Goal: Task Accomplishment & Management: Complete application form

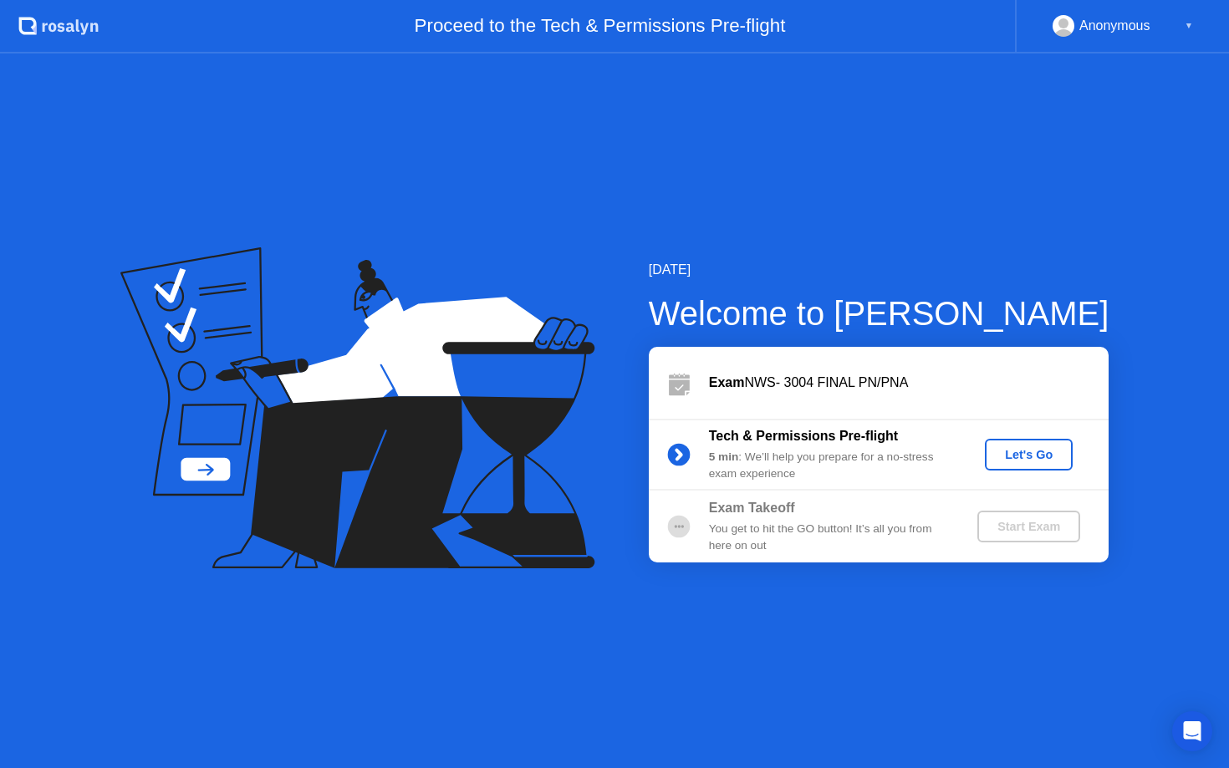
click at [1051, 452] on div "Let's Go" at bounding box center [1029, 454] width 74 height 13
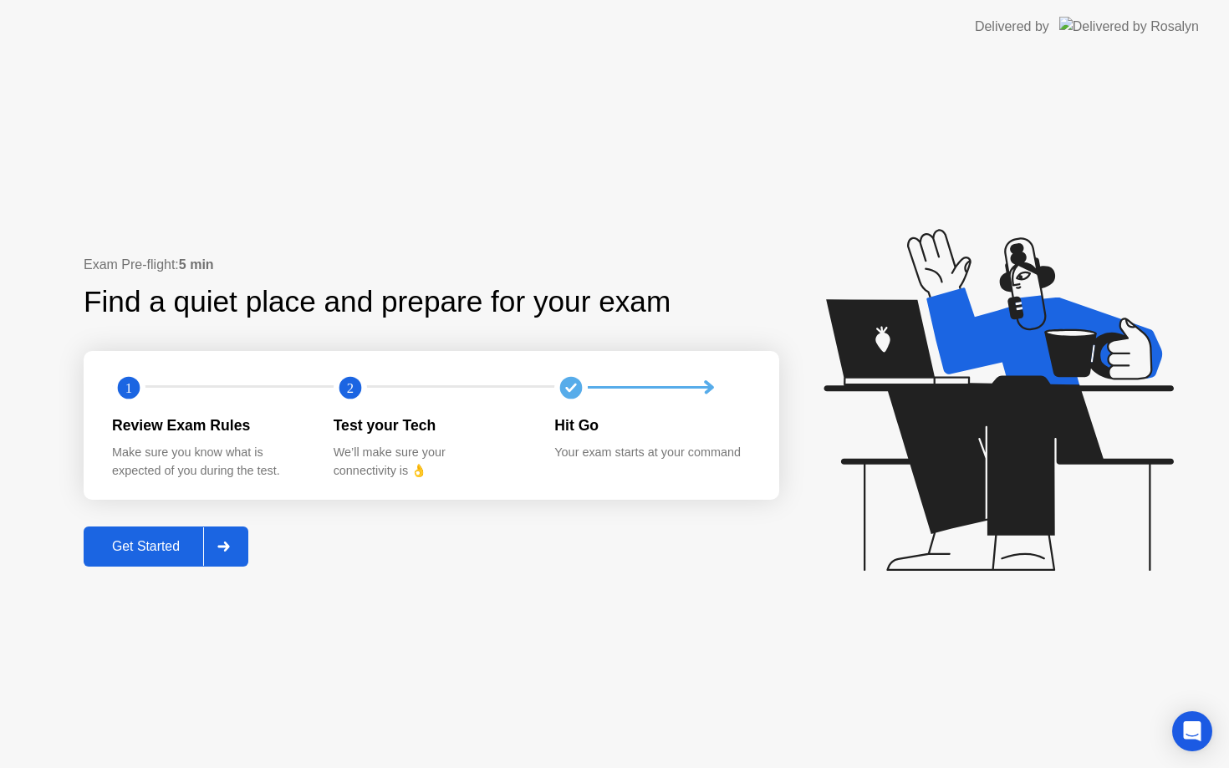
click at [193, 560] on button "Get Started" at bounding box center [166, 547] width 165 height 40
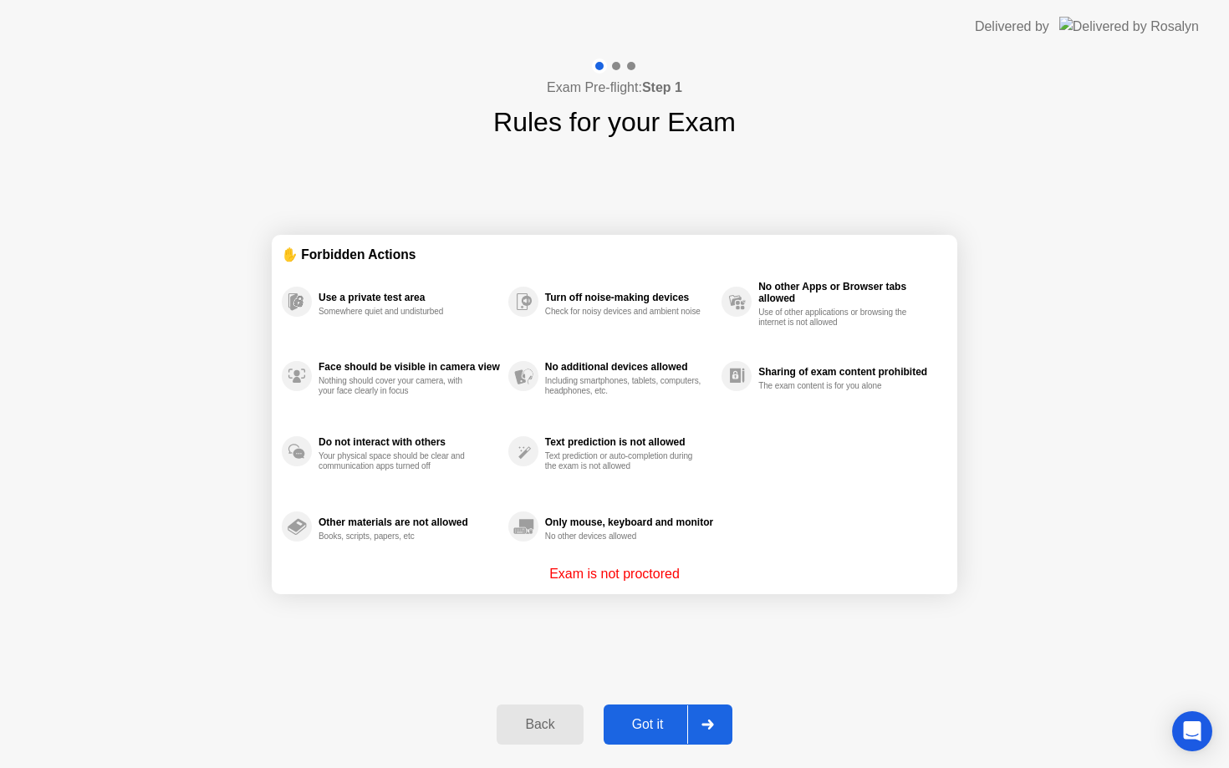
click at [681, 733] on div "Got it" at bounding box center [648, 724] width 79 height 15
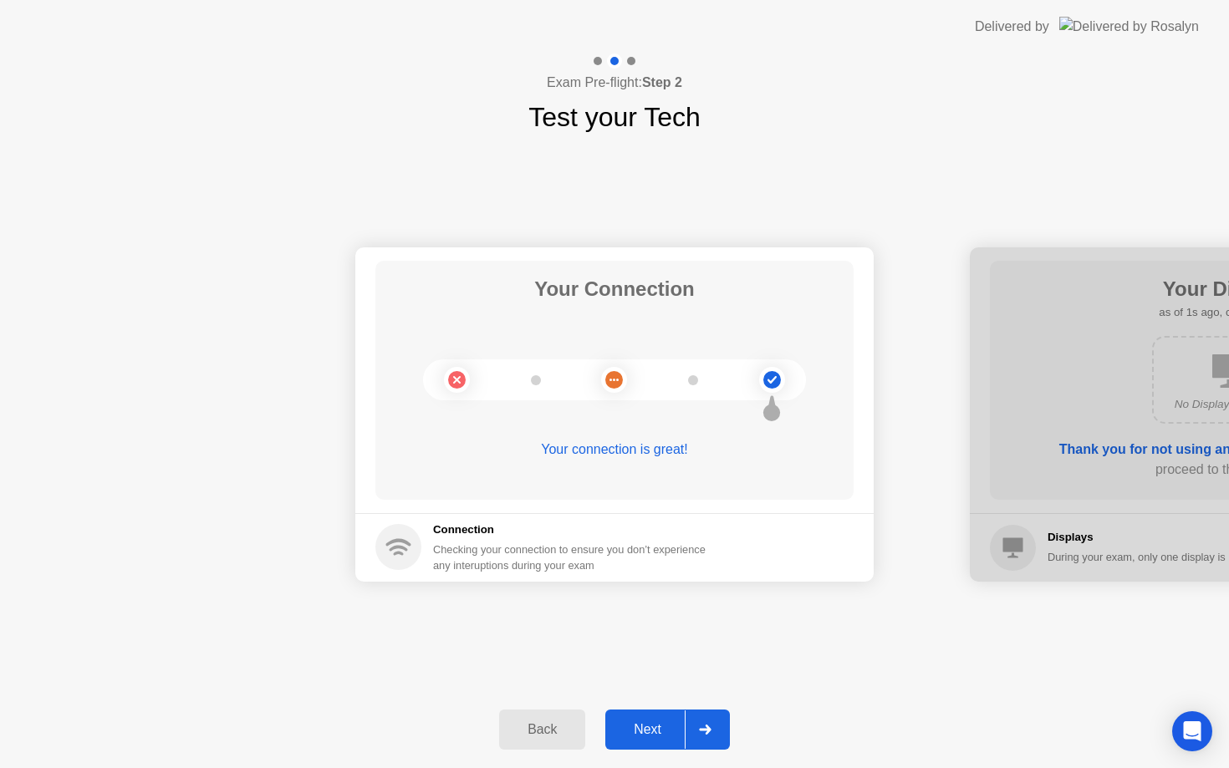
click at [687, 727] on div at bounding box center [705, 730] width 40 height 38
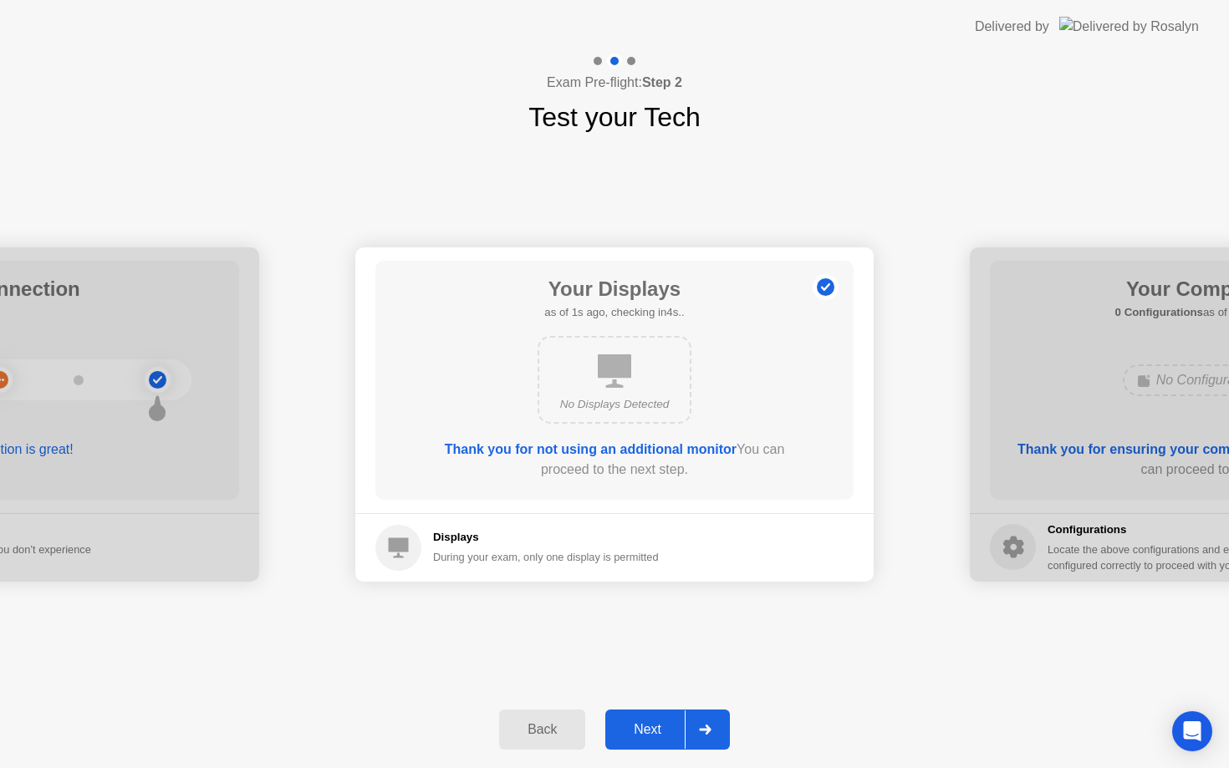
click at [687, 727] on div at bounding box center [705, 730] width 40 height 38
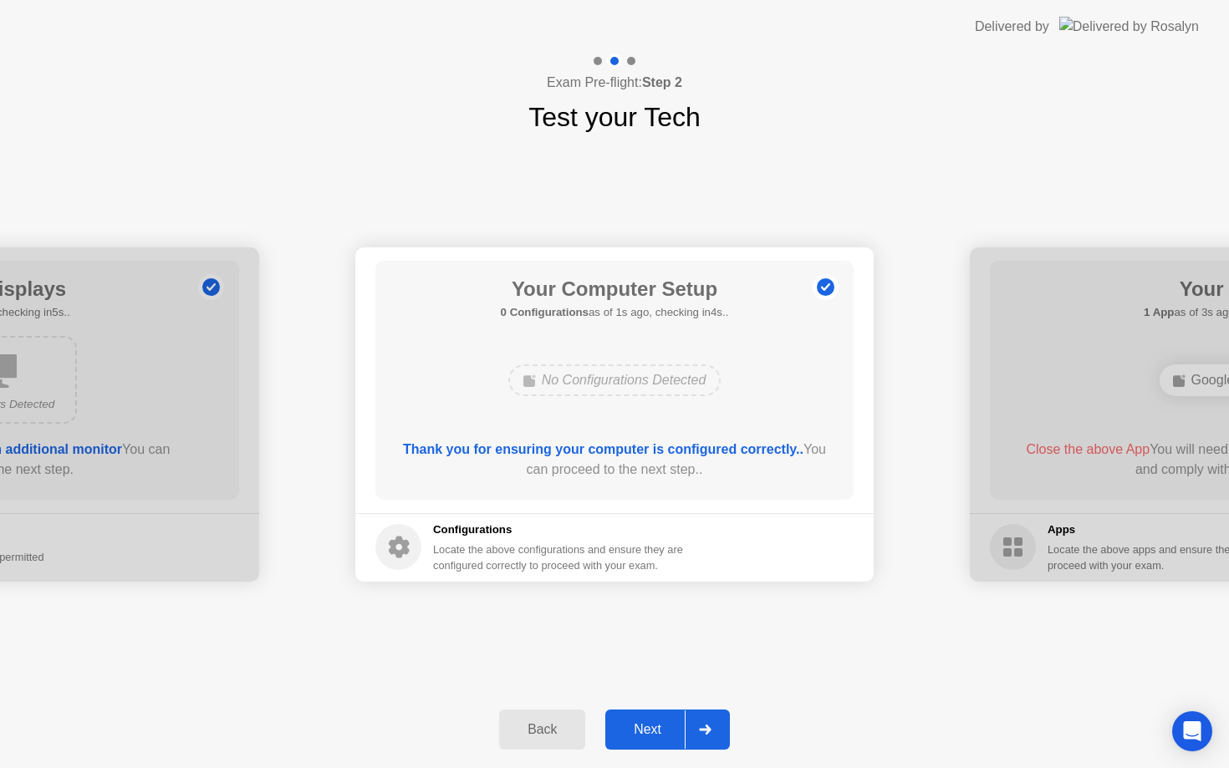
click at [687, 727] on div at bounding box center [705, 730] width 40 height 38
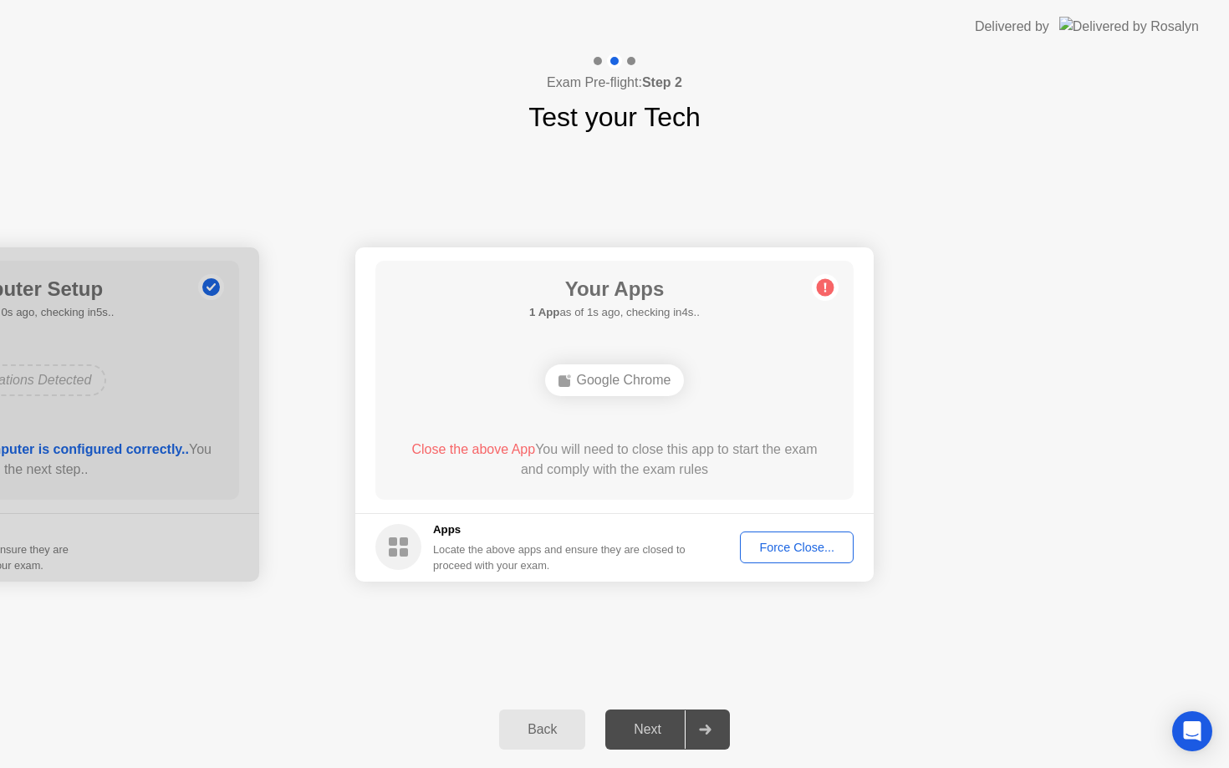
click at [764, 541] on div "Force Close..." at bounding box center [797, 547] width 102 height 13
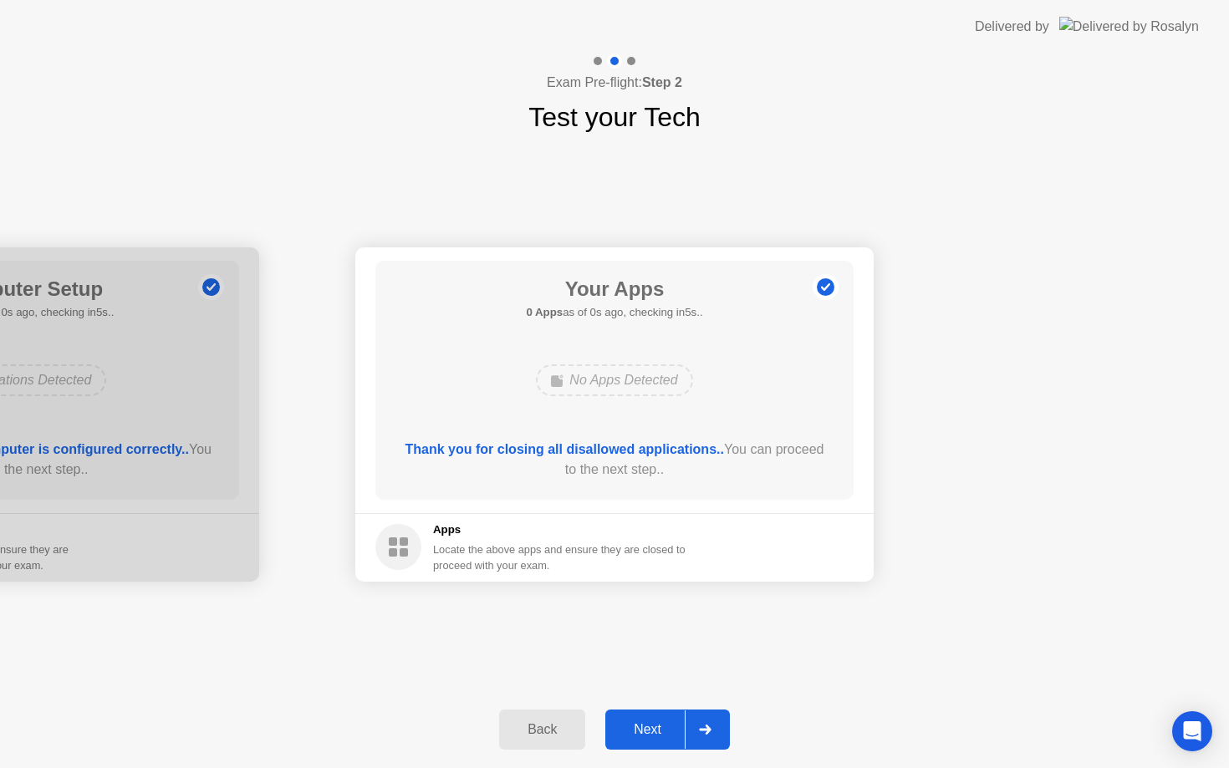
click at [658, 749] on button "Next" at bounding box center [667, 730] width 125 height 40
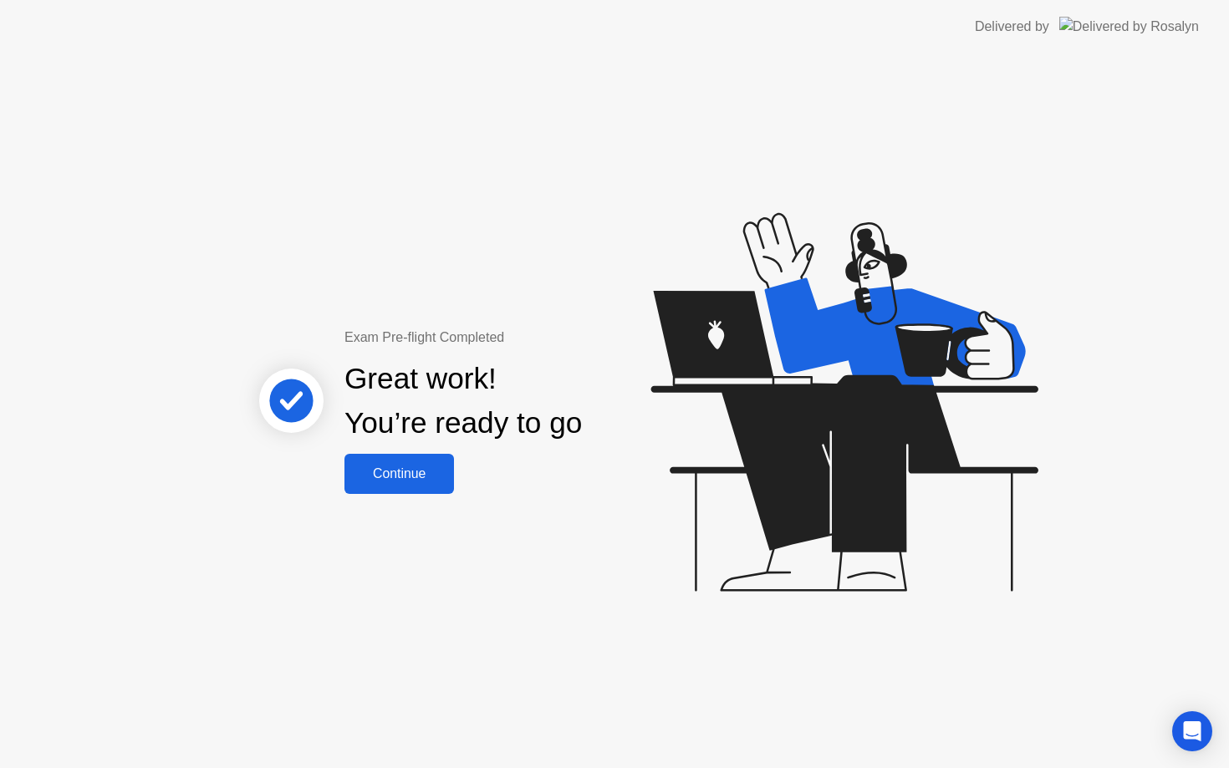
click at [388, 473] on div "Continue" at bounding box center [400, 474] width 100 height 15
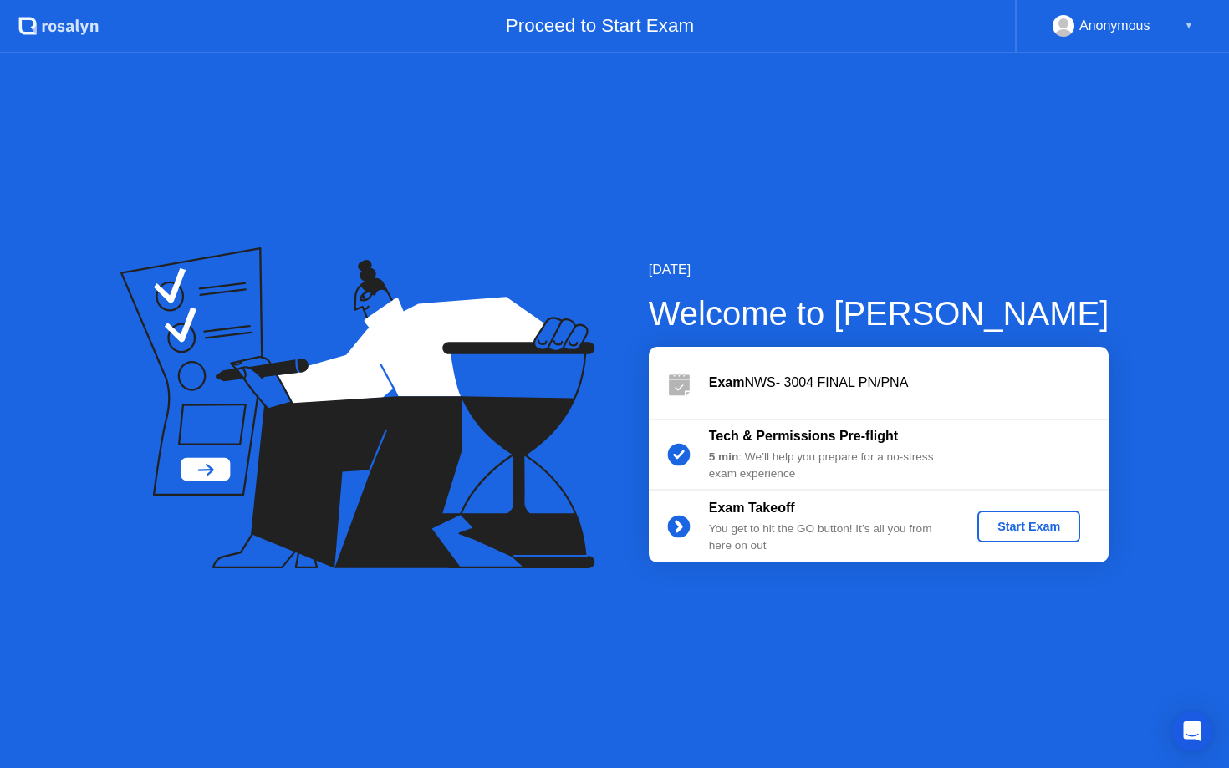
click at [1039, 520] on div "Start Exam" at bounding box center [1028, 526] width 89 height 13
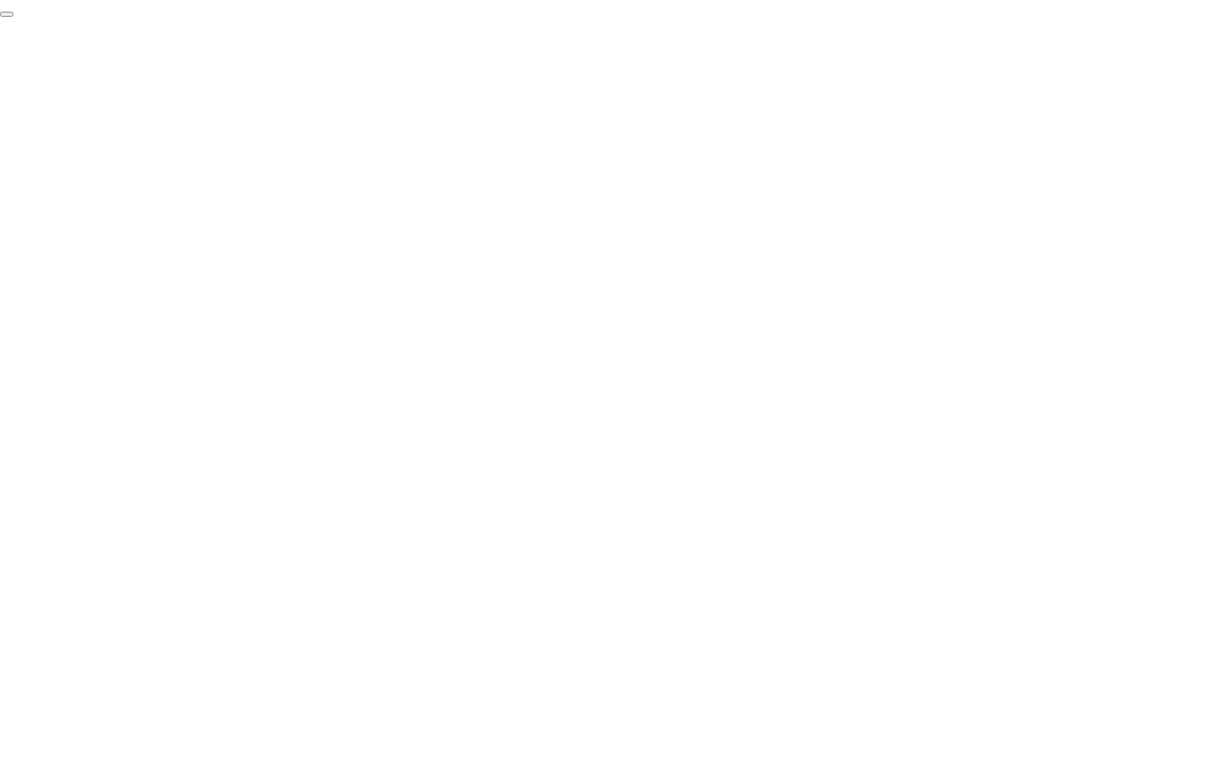
click at [13, 17] on button "End Proctoring Session" at bounding box center [6, 14] width 13 height 5
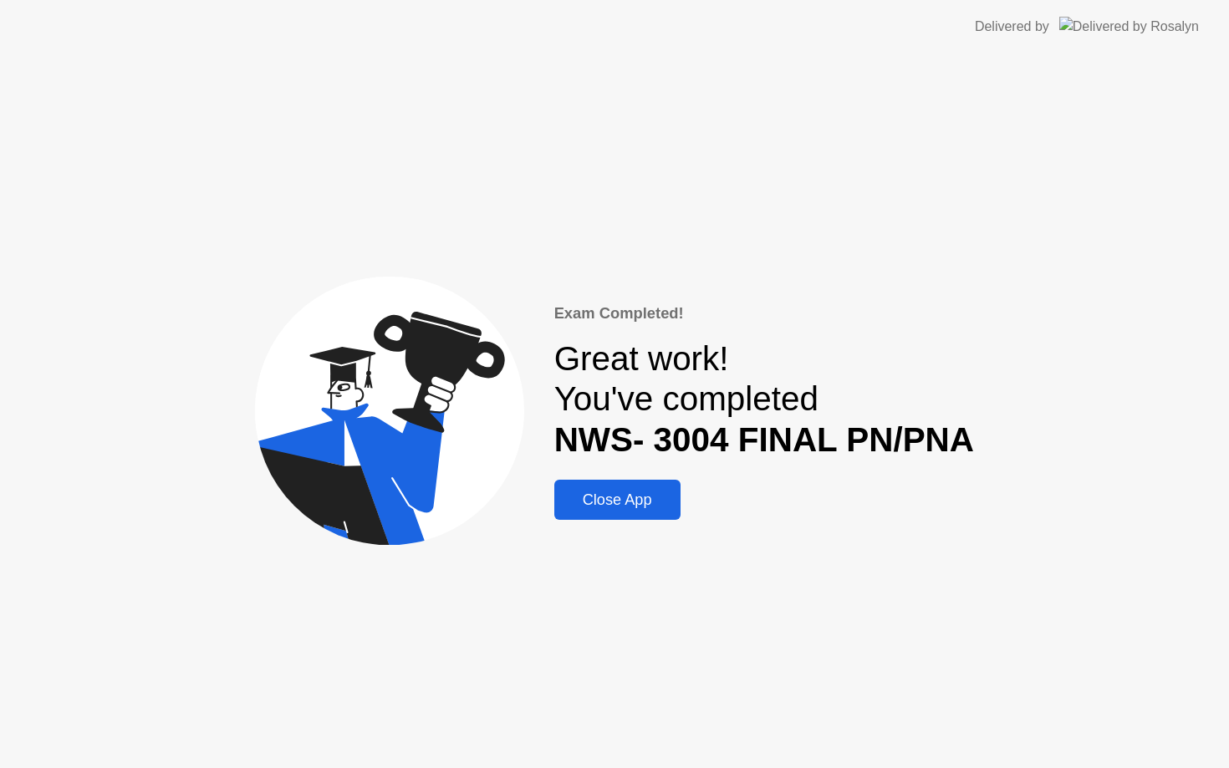
click at [620, 495] on div "Close App" at bounding box center [617, 501] width 116 height 18
